Goal: Information Seeking & Learning: Compare options

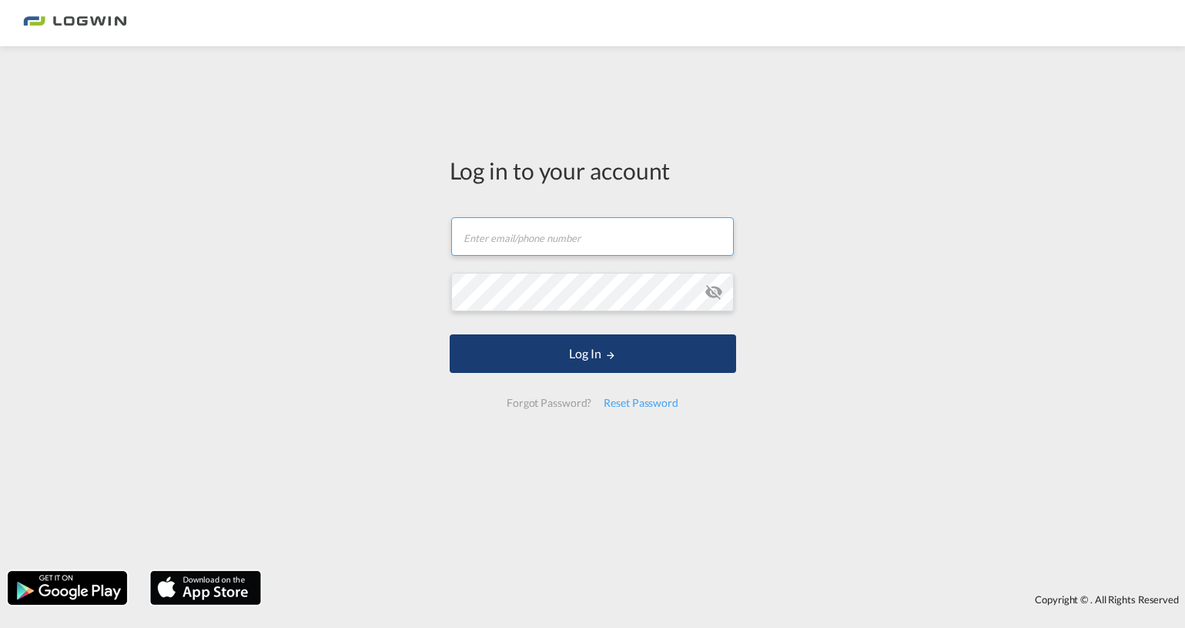
type input "[PERSON_NAME][EMAIL_ADDRESS][PERSON_NAME][DOMAIN_NAME]"
click at [613, 355] on md-icon "LOGIN" at bounding box center [610, 355] width 11 height 11
